Goal: Task Accomplishment & Management: Complete application form

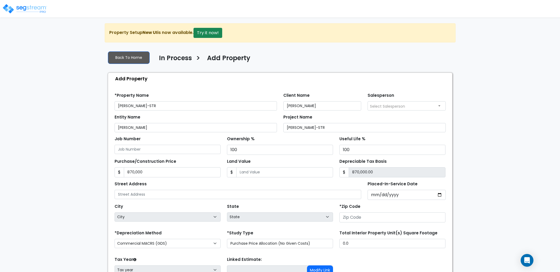
scroll to position [29, 0]
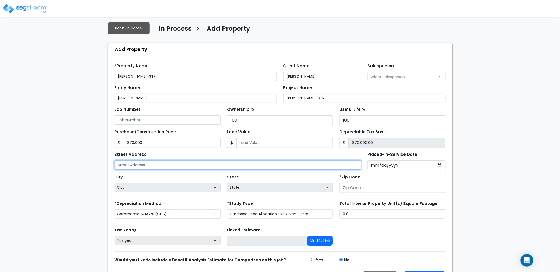
click at [152, 164] on input "text" at bounding box center [237, 165] width 247 height 9
type input "[STREET_ADDRESS]"
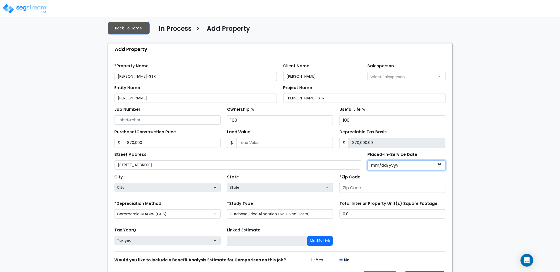
type input "0002-04-17"
select select "2"
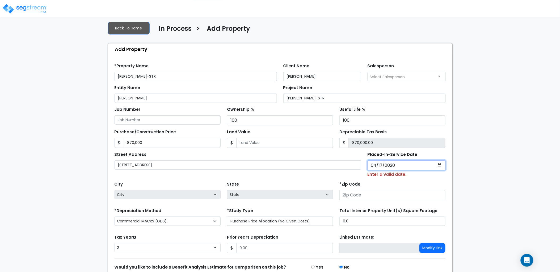
type input "0202-04-17"
select select "202"
type input "[DATE]"
select select "2025"
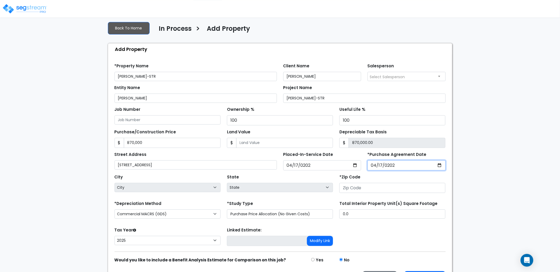
type input "[DATE]"
select select "National Average"
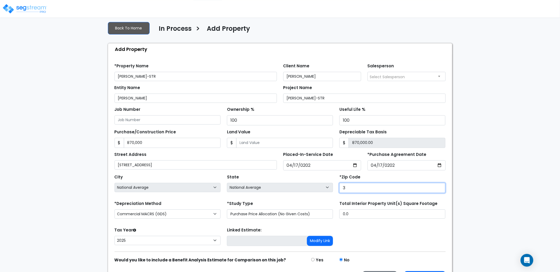
type input "38"
select select "TN"
type input "382221"
select select
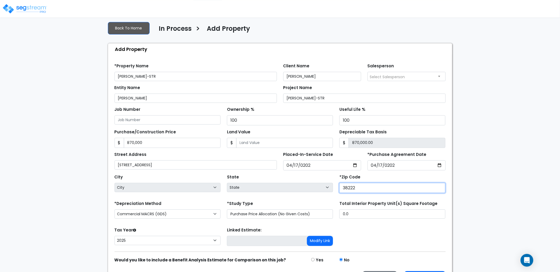
type input "3822"
select select "TN"
type input "38221"
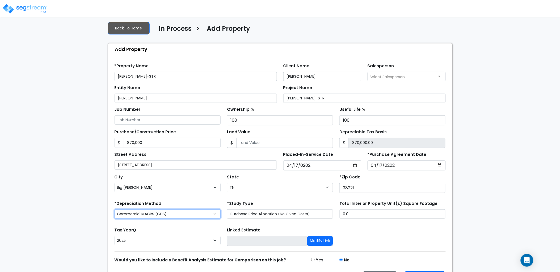
click at [135, 219] on select "Commercial MACRS (GDS) Residential Rental MACRS (GDS) Commercial MACRS (GDS) QIP" at bounding box center [167, 214] width 106 height 9
click at [146, 217] on select "Commercial MACRS (GDS) Residential Rental MACRS (GDS) Commercial MACRS (GDS) QIP" at bounding box center [167, 214] width 106 height 9
select select "CM(_137"
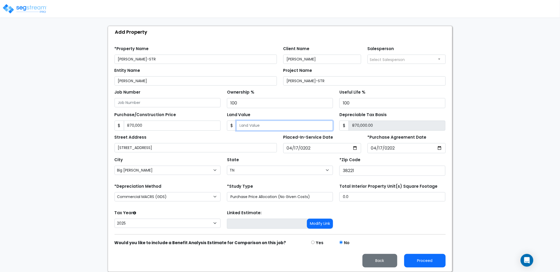
click at [256, 127] on input "Land Value" at bounding box center [284, 126] width 97 height 10
type input "6"
type input "869,994.00"
type input "65"
type input "869,935.00"
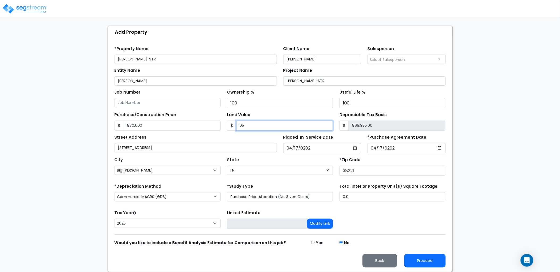
type input "657"
type input "869,343.00"
type input "6570"
type input "863,430.00"
type input "6,5700"
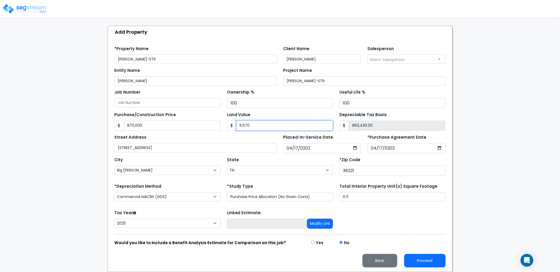
type input "804,300.00"
type input "65,700"
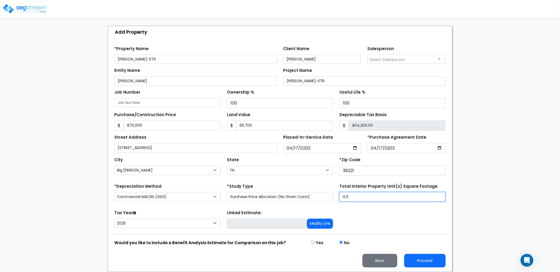
click at [359, 199] on input "0.0" at bounding box center [392, 197] width 106 height 9
drag, startPoint x: 356, startPoint y: 198, endPoint x: 337, endPoint y: 198, distance: 19.1
click at [337, 198] on div "Total Interior Property Unit(s) Square Footage 0.0" at bounding box center [392, 193] width 112 height 21
type input "4,000"
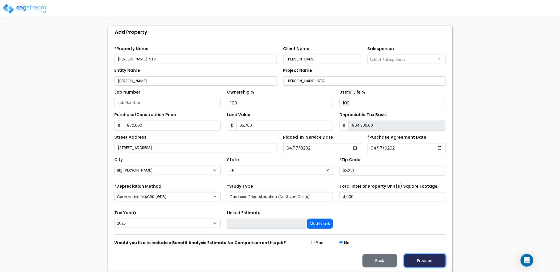
click at [418, 261] on button "Proceed" at bounding box center [424, 261] width 41 height 14
type input "870000"
type input "65700"
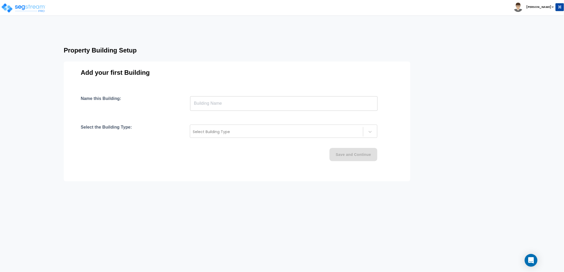
click at [216, 102] on input "text" at bounding box center [283, 103] width 187 height 15
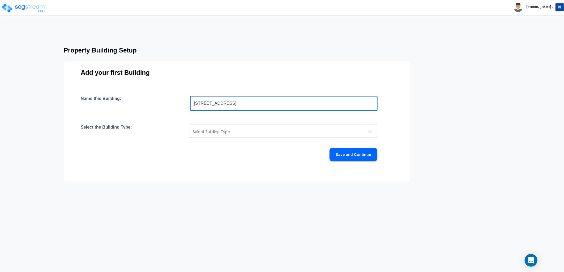
type input "[STREET_ADDRESS]"
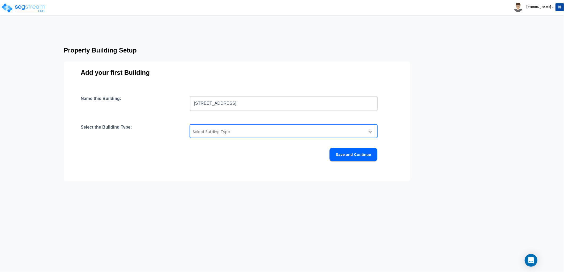
click at [230, 130] on div at bounding box center [277, 132] width 168 height 6
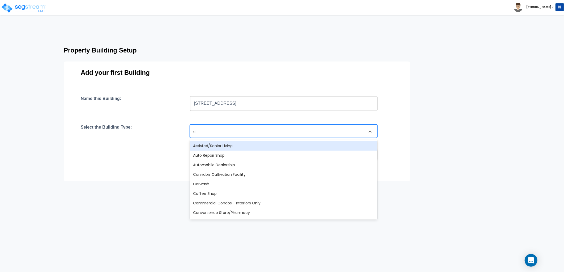
type input "sin"
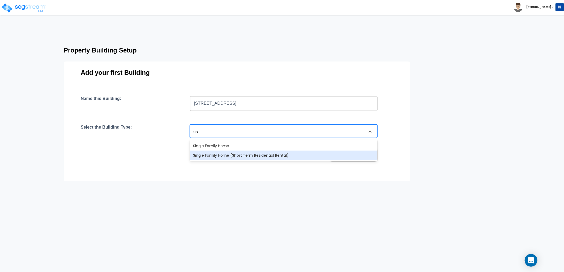
click at [242, 156] on div "Single Family Home (Short Term Residential Rental)" at bounding box center [283, 156] width 187 height 10
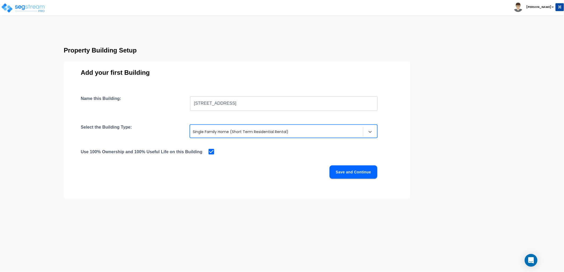
click at [339, 174] on button "Save and Continue" at bounding box center [354, 172] width 48 height 13
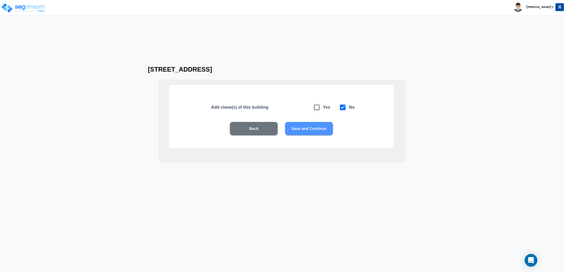
click at [308, 133] on button "Save and Continue" at bounding box center [309, 128] width 48 height 13
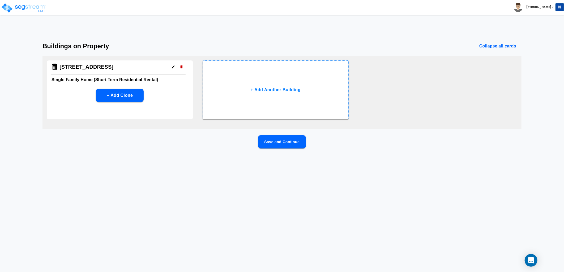
click at [282, 146] on button "Save and Continue" at bounding box center [282, 141] width 48 height 13
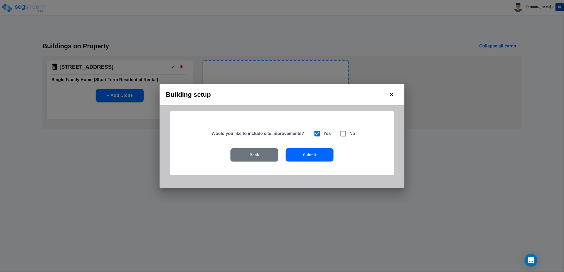
click at [306, 153] on button "Submit" at bounding box center [310, 154] width 48 height 13
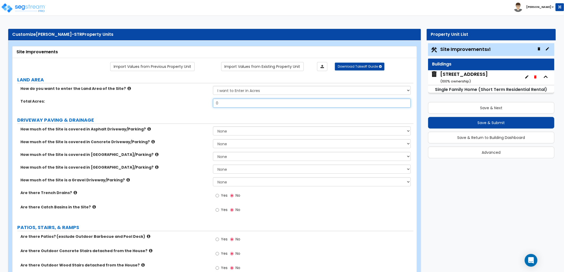
drag, startPoint x: 220, startPoint y: 104, endPoint x: 211, endPoint y: 104, distance: 8.5
click at [212, 104] on div "Total Acres: 0" at bounding box center [212, 105] width 401 height 13
type input "1.6"
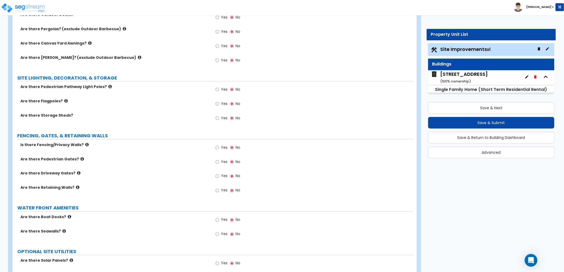
scroll to position [578, 0]
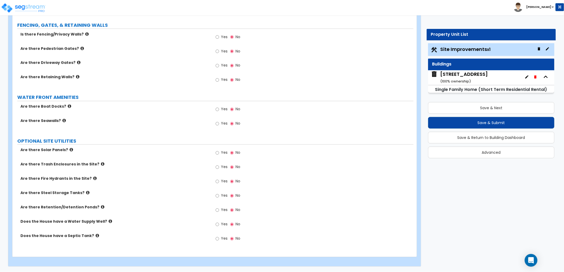
click at [221, 111] on label "Yes" at bounding box center [222, 110] width 12 height 9
click at [219, 111] on input "Yes" at bounding box center [217, 110] width 3 height 6
radio input "true"
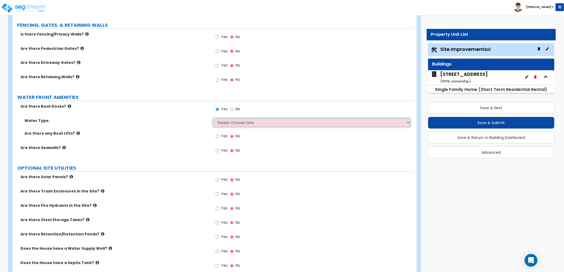
click at [239, 124] on select "Please Choose One Freshwater Saltwater" at bounding box center [312, 122] width 198 height 9
select select "1"
click at [213, 118] on select "Please Choose One Freshwater Saltwater" at bounding box center [312, 122] width 198 height 9
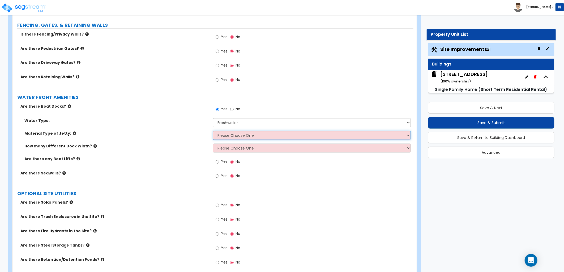
click at [234, 137] on select "Please Choose One Galvanized Steel Frame and Wood Deck Treated Wood Frame and W…" at bounding box center [312, 135] width 198 height 9
click at [73, 134] on icon at bounding box center [74, 134] width 3 height 4
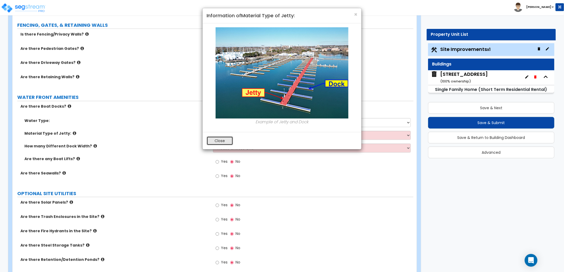
click at [216, 142] on button "Close" at bounding box center [220, 140] width 27 height 9
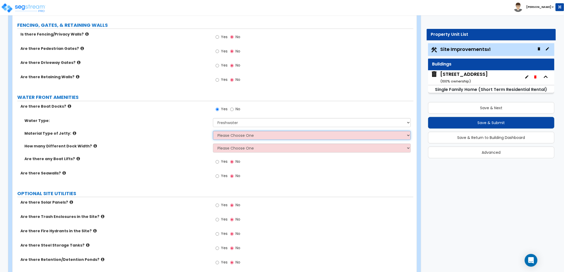
click at [233, 137] on select "Please Choose One Galvanized Steel Frame and Wood Deck Treated Wood Frame and W…" at bounding box center [312, 135] width 198 height 9
select select "2"
click at [213, 131] on select "Please Choose One Galvanized Steel Frame and Wood Deck Treated Wood Frame and W…" at bounding box center [312, 135] width 198 height 9
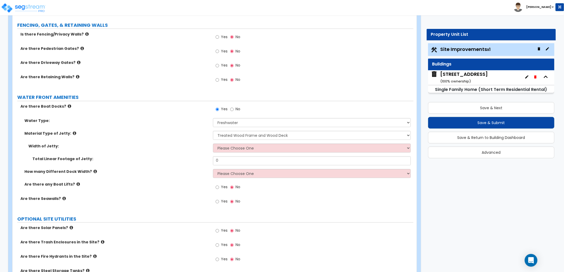
click at [242, 153] on div "Width of Jetty: Please Choose One 3 feet 6 feet 8 feet 10 feet" at bounding box center [212, 150] width 401 height 13
click at [242, 150] on select "Please Choose One 3 feet 6 feet 8 feet 10 feet" at bounding box center [312, 148] width 198 height 9
select select "1"
click at [213, 144] on select "Please Choose One 3 feet 6 feet 8 feet 10 feet" at bounding box center [312, 148] width 198 height 9
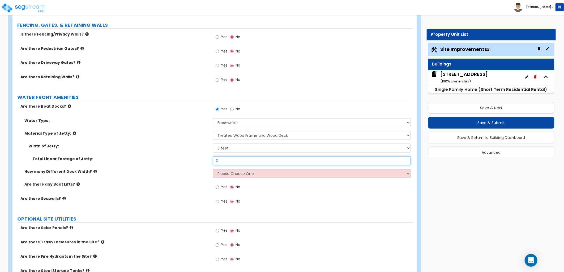
drag, startPoint x: 220, startPoint y: 162, endPoint x: 206, endPoint y: 163, distance: 13.8
click at [206, 162] on div "Total Linear Footage of Jetty: 0" at bounding box center [212, 163] width 401 height 13
type input "85"
click at [239, 172] on select "Please Choose One 1 2 3" at bounding box center [312, 173] width 198 height 9
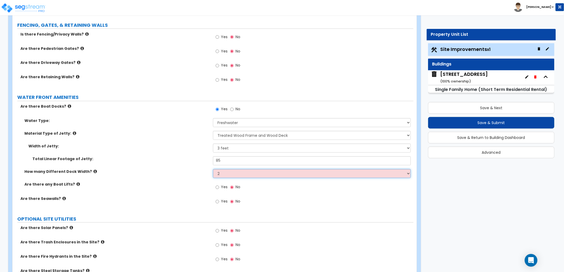
click at [213, 169] on select "Please Choose One 1 2 3" at bounding box center [312, 173] width 198 height 9
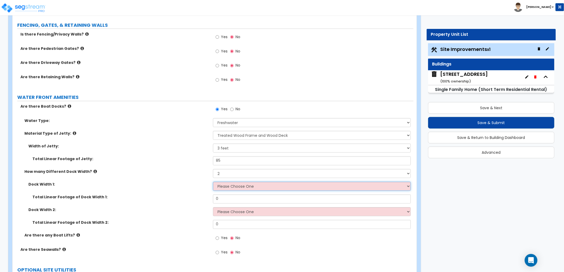
click at [229, 189] on select "Please Choose One 5 feet 6 feet 8 feet" at bounding box center [312, 186] width 198 height 9
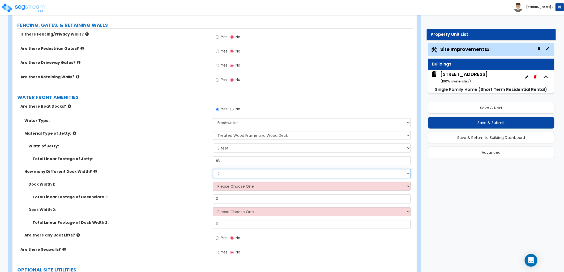
click at [224, 177] on select "Please Choose One 1 2 3" at bounding box center [312, 173] width 198 height 9
select select "1"
click at [213, 169] on select "Please Choose One 1 2 3" at bounding box center [312, 173] width 198 height 9
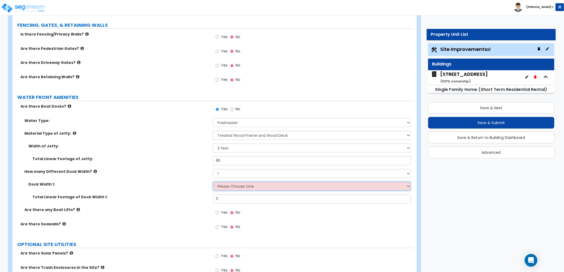
drag, startPoint x: 224, startPoint y: 187, endPoint x: 228, endPoint y: 191, distance: 5.5
click at [224, 187] on select "Please Choose One 5 feet 6 feet 8 feet" at bounding box center [312, 186] width 198 height 9
select select "2"
click at [213, 182] on select "Please Choose One 5 feet 6 feet 8 feet" at bounding box center [312, 186] width 198 height 9
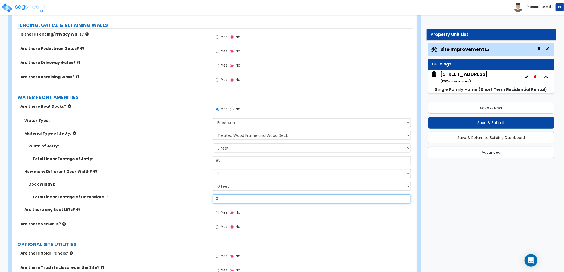
drag, startPoint x: 213, startPoint y: 197, endPoint x: 209, endPoint y: 198, distance: 4.0
click at [210, 197] on div "Total Linear Footage of Dock Width 1: 0" at bounding box center [212, 201] width 401 height 13
type input "35"
click at [76, 209] on icon at bounding box center [77, 210] width 3 height 4
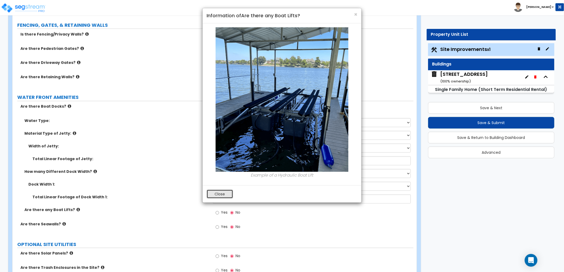
click at [221, 193] on button "Close" at bounding box center [220, 194] width 27 height 9
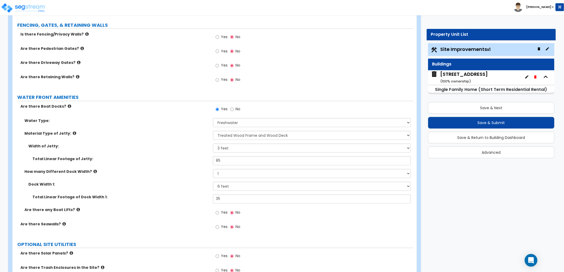
click at [62, 224] on icon at bounding box center [63, 225] width 3 height 4
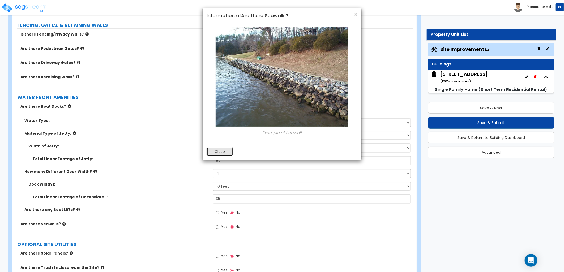
click at [227, 148] on button "Close" at bounding box center [220, 151] width 27 height 9
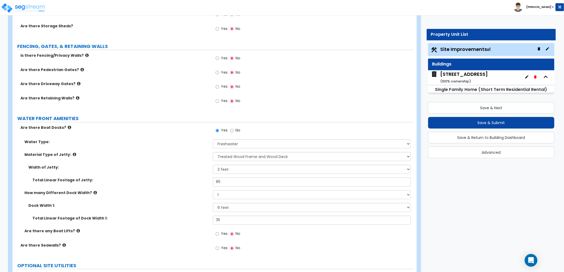
scroll to position [549, 0]
